Goal: Information Seeking & Learning: Learn about a topic

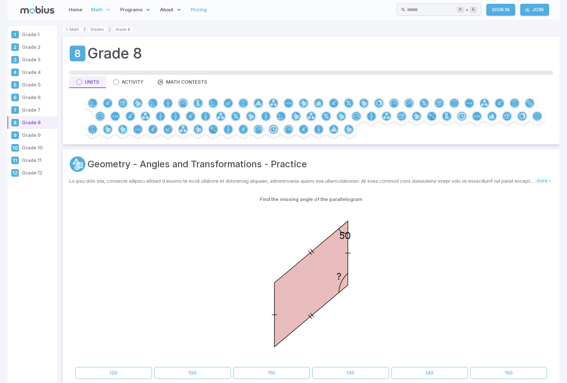
click at [200, 11] on link "Pricing" at bounding box center [199, 10] width 20 height 14
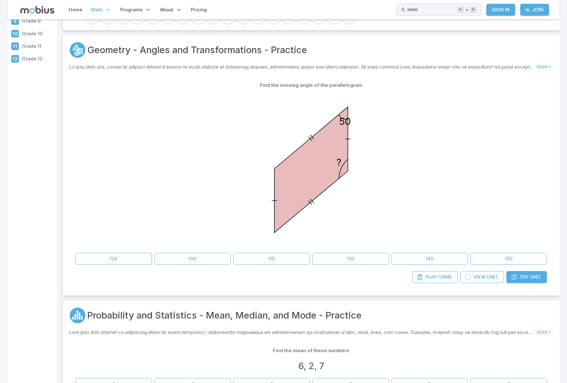
scroll to position [138, 0]
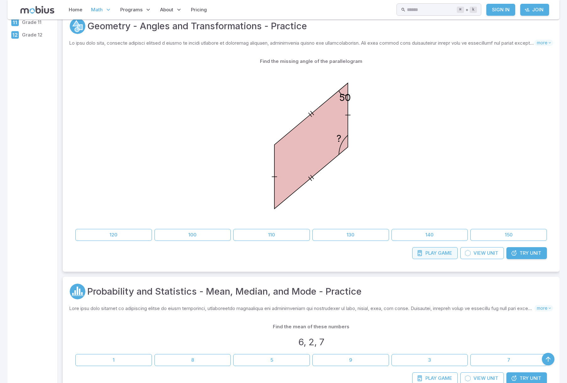
click at [438, 251] on link "Play Game" at bounding box center [436, 253] width 46 height 12
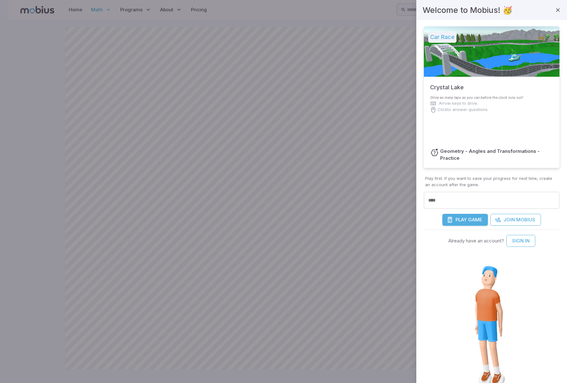
click at [285, 335] on div at bounding box center [283, 191] width 567 height 383
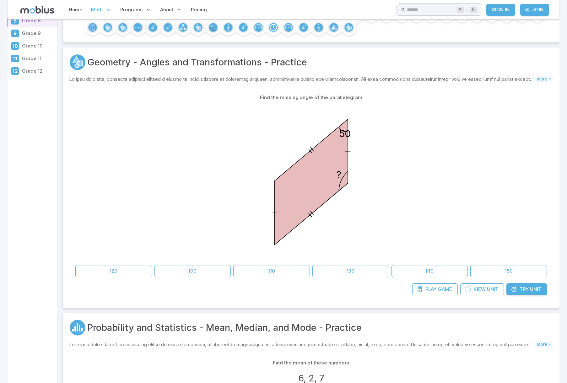
scroll to position [103, 0]
click at [526, 287] on span "Try" at bounding box center [524, 288] width 9 height 7
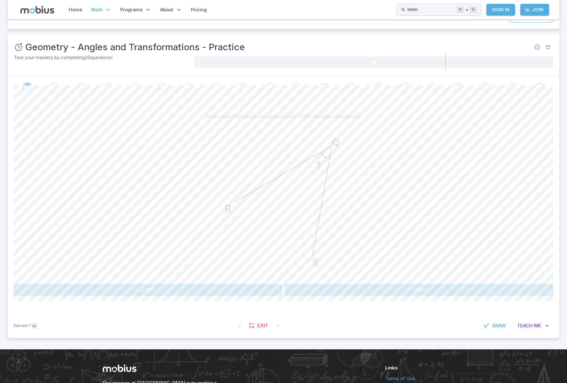
scroll to position [74, 0]
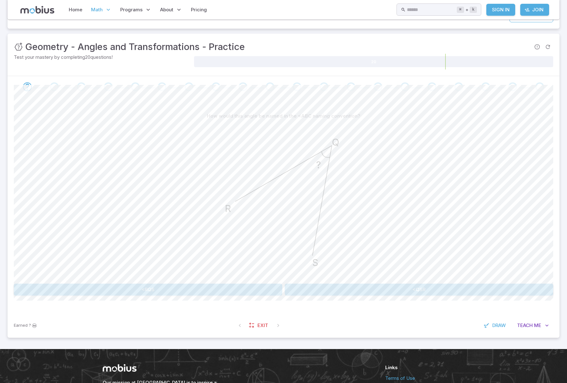
click at [162, 291] on button "<RQS" at bounding box center [148, 289] width 269 height 12
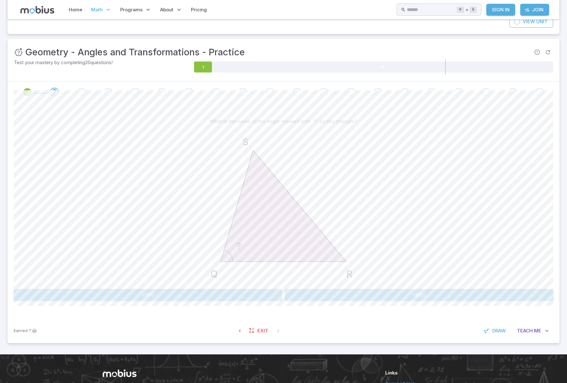
scroll to position [69, 0]
click at [396, 294] on button "<RQS" at bounding box center [419, 295] width 269 height 12
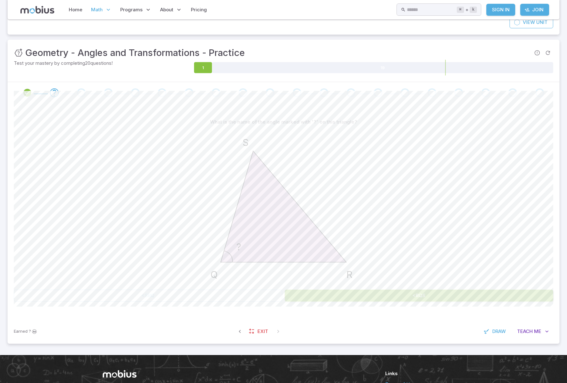
scroll to position [69, 0]
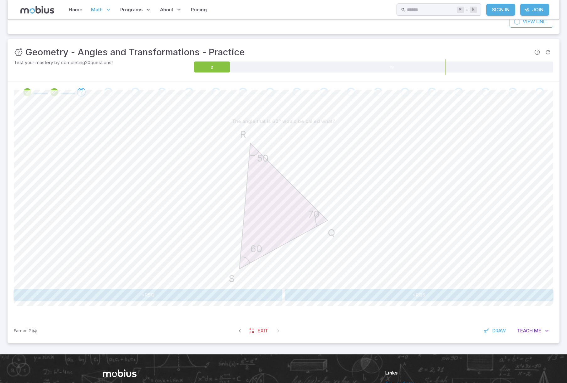
click at [191, 293] on button "<RSQ" at bounding box center [148, 295] width 269 height 12
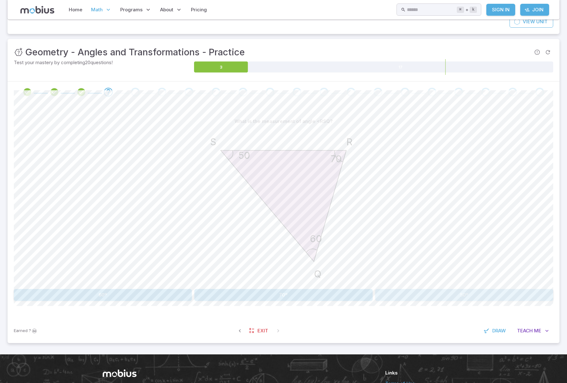
click at [400, 294] on button "50º" at bounding box center [464, 295] width 178 height 12
